Goal: Task Accomplishment & Management: Use online tool/utility

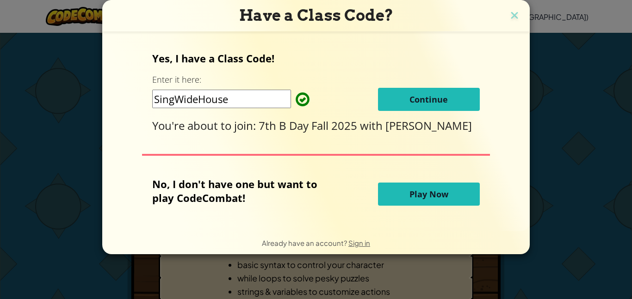
click at [426, 103] on button "Continue" at bounding box center [429, 99] width 102 height 23
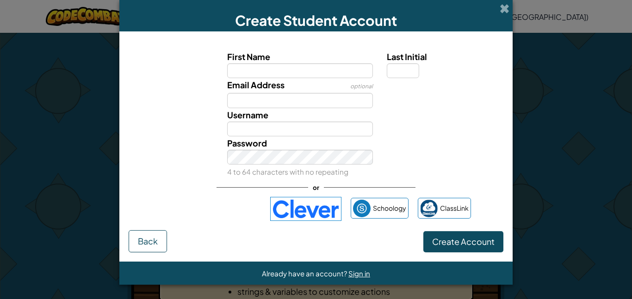
click at [294, 198] on img at bounding box center [305, 209] width 71 height 24
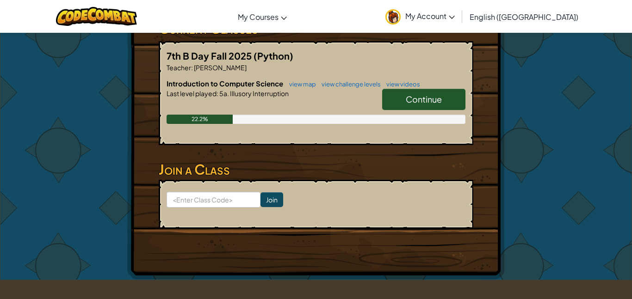
scroll to position [173, 0]
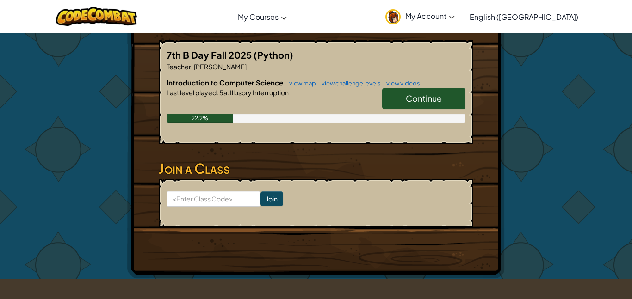
click at [422, 92] on link "Continue" at bounding box center [423, 98] width 83 height 21
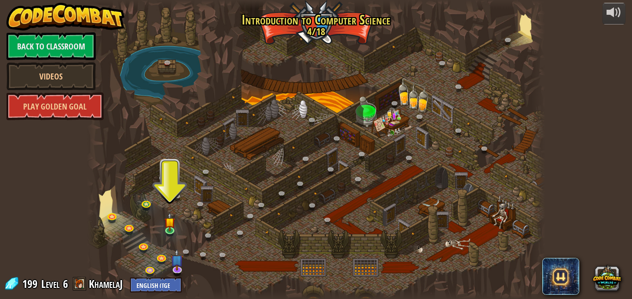
click at [182, 225] on div at bounding box center [316, 149] width 458 height 299
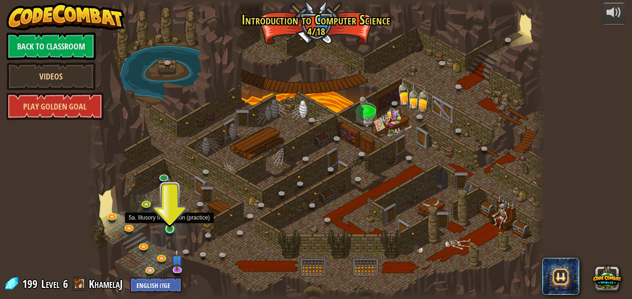
click at [171, 225] on img at bounding box center [169, 217] width 11 height 25
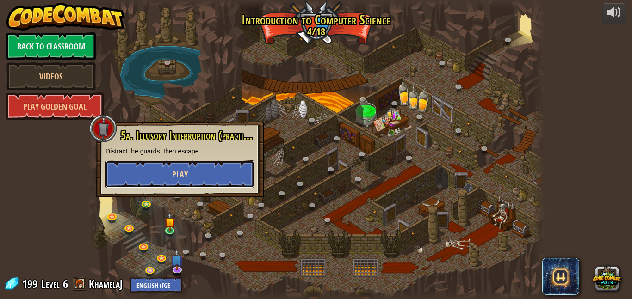
click at [203, 174] on button "Play" at bounding box center [179, 175] width 149 height 28
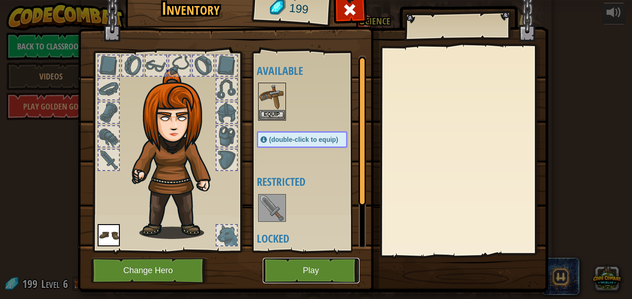
click at [305, 266] on button "Play" at bounding box center [311, 270] width 97 height 25
